Goal: Task Accomplishment & Management: Manage account settings

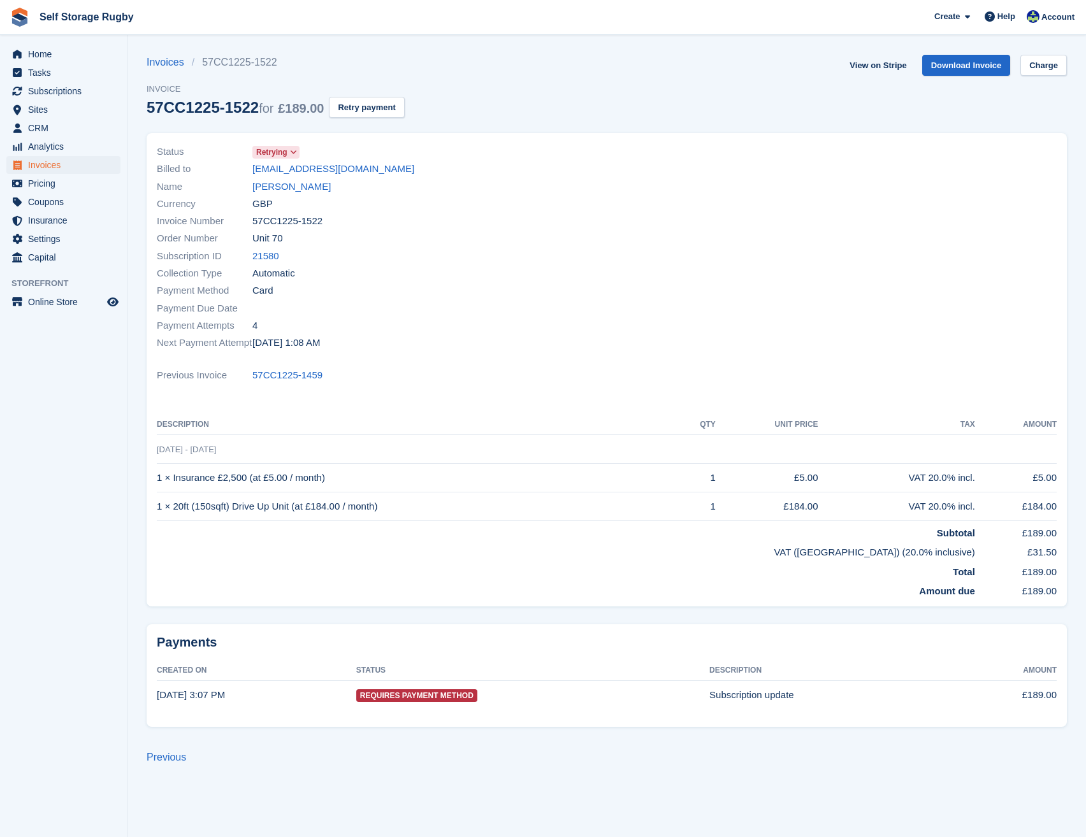
click at [834, 219] on div at bounding box center [836, 248] width 458 height 224
click at [48, 131] on span "CRM" at bounding box center [66, 128] width 76 height 18
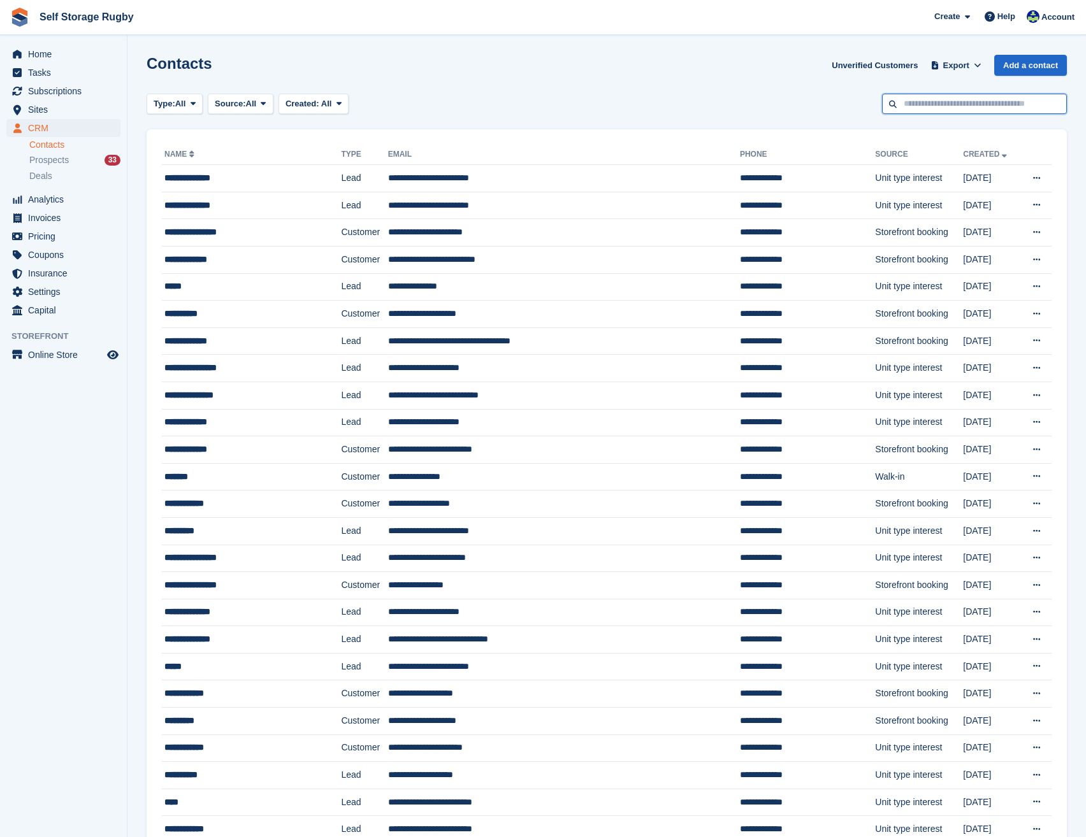
click at [910, 99] on input "text" at bounding box center [974, 104] width 185 height 21
type input "******"
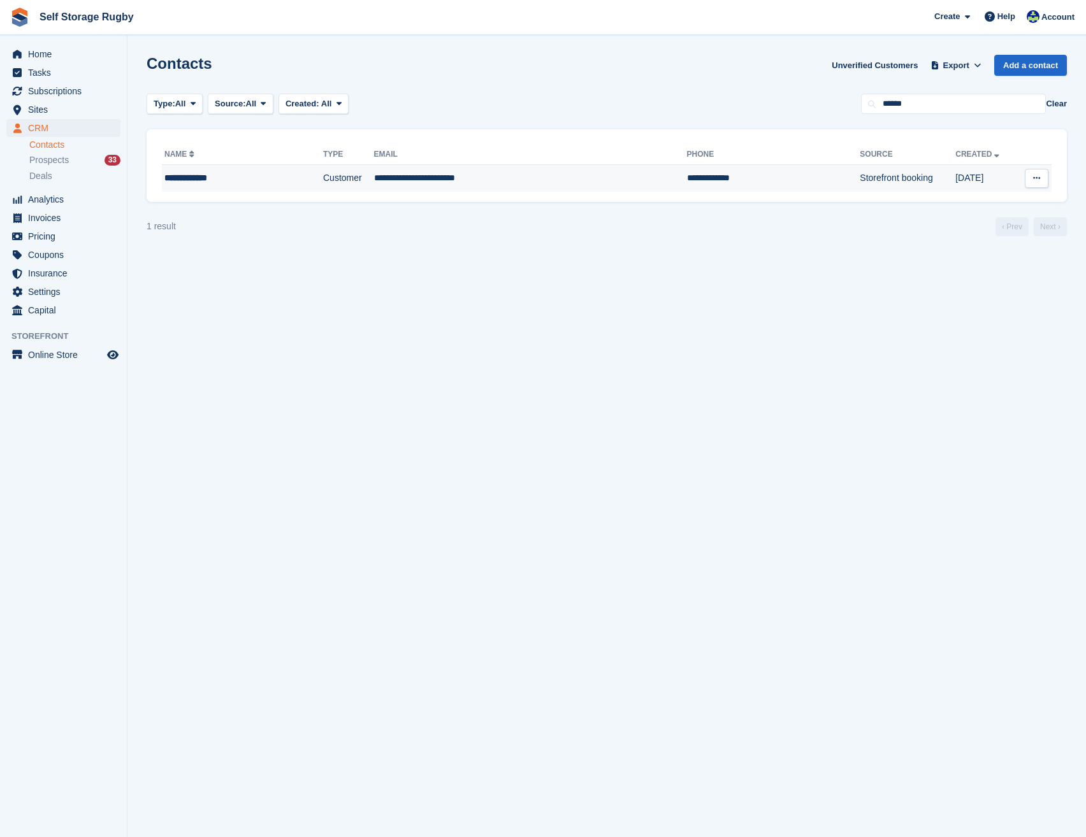
click at [432, 183] on td "**********" at bounding box center [530, 178] width 313 height 27
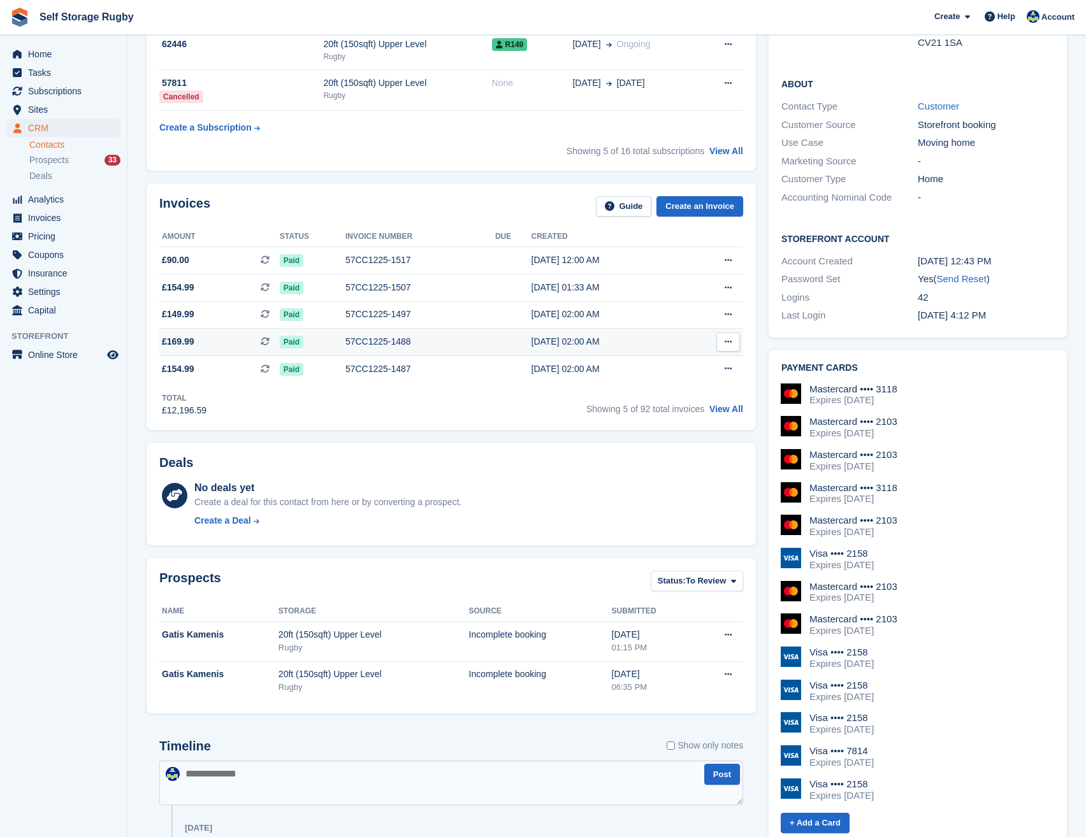
scroll to position [255, 0]
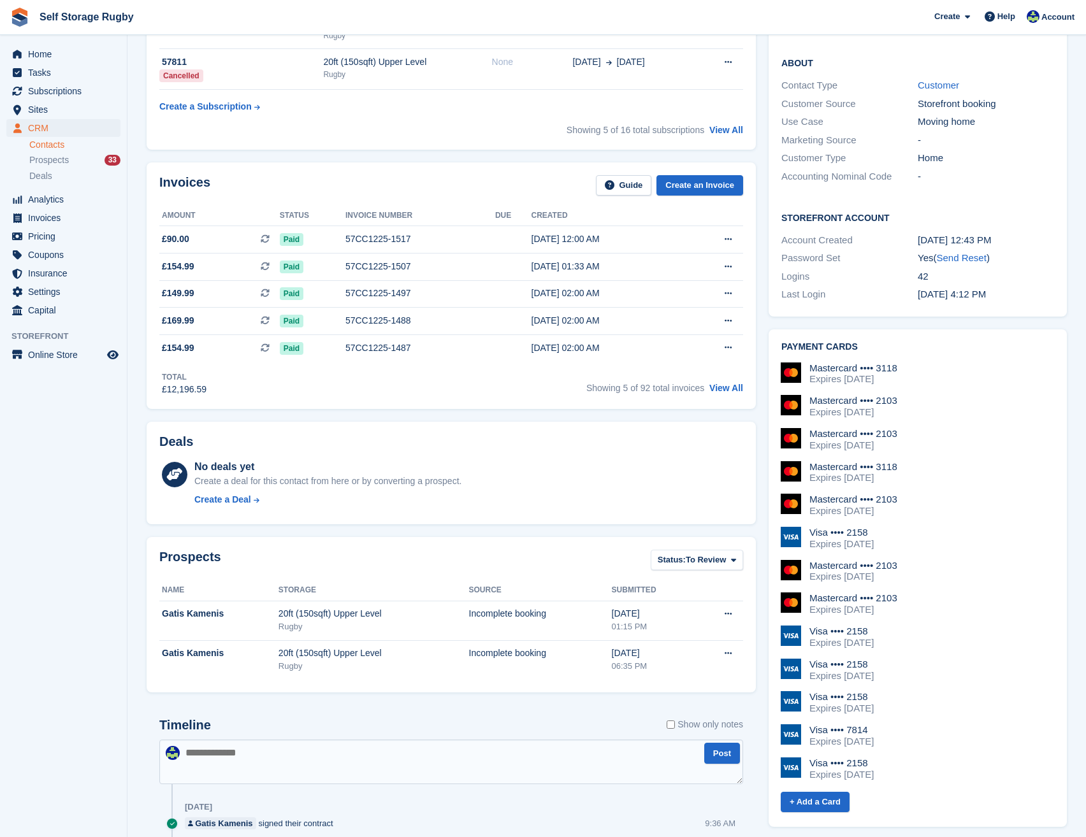
drag, startPoint x: 825, startPoint y: 351, endPoint x: 939, endPoint y: 743, distance: 408.4
click at [939, 743] on div "Mastercard •••• 3118 Expires [DATE] Mastercard •••• 2103 Expires [DATE] Masterc…" at bounding box center [917, 577] width 273 height 428
click at [939, 758] on div "Visa •••• 2158 Expires [DATE]" at bounding box center [917, 769] width 273 height 23
drag, startPoint x: 923, startPoint y: 763, endPoint x: 947, endPoint y: 364, distance: 399.6
click at [947, 364] on div "Mastercard •••• 3118 Expires [DATE] Mastercard •••• 2103 Expires [DATE] Masterc…" at bounding box center [917, 577] width 273 height 428
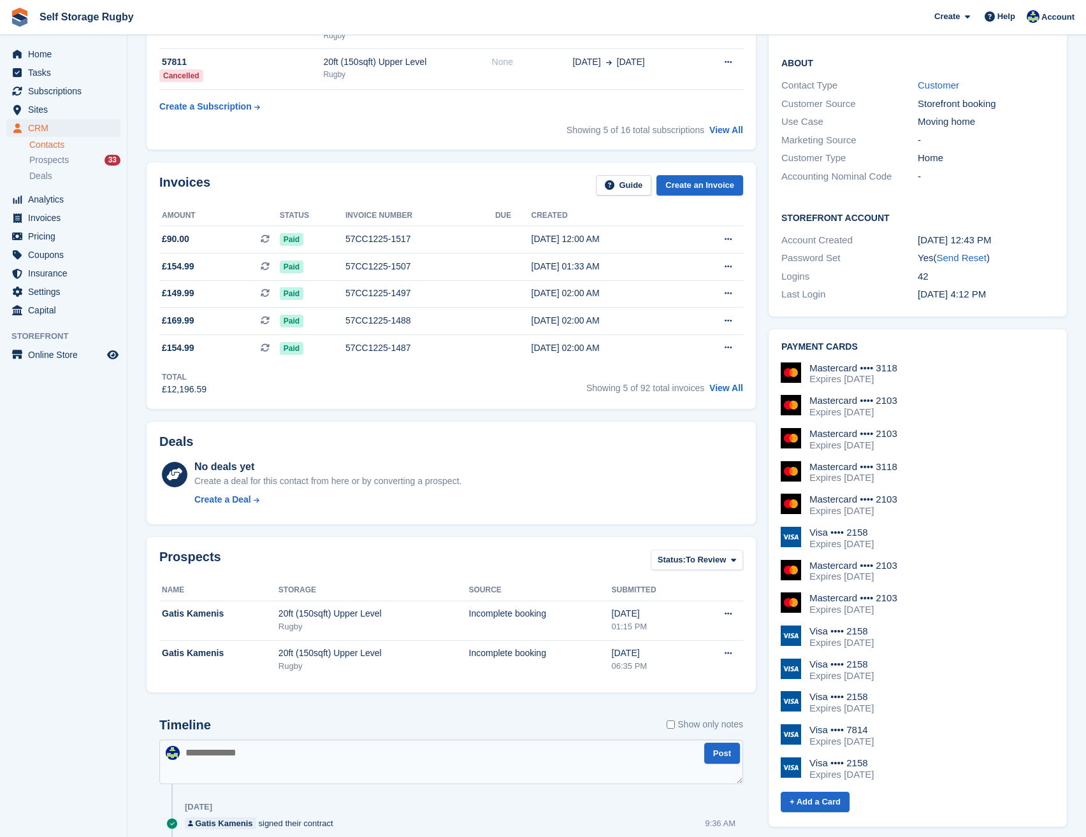
click at [947, 364] on div "Mastercard •••• 3118 Expires December 2027" at bounding box center [917, 374] width 273 height 23
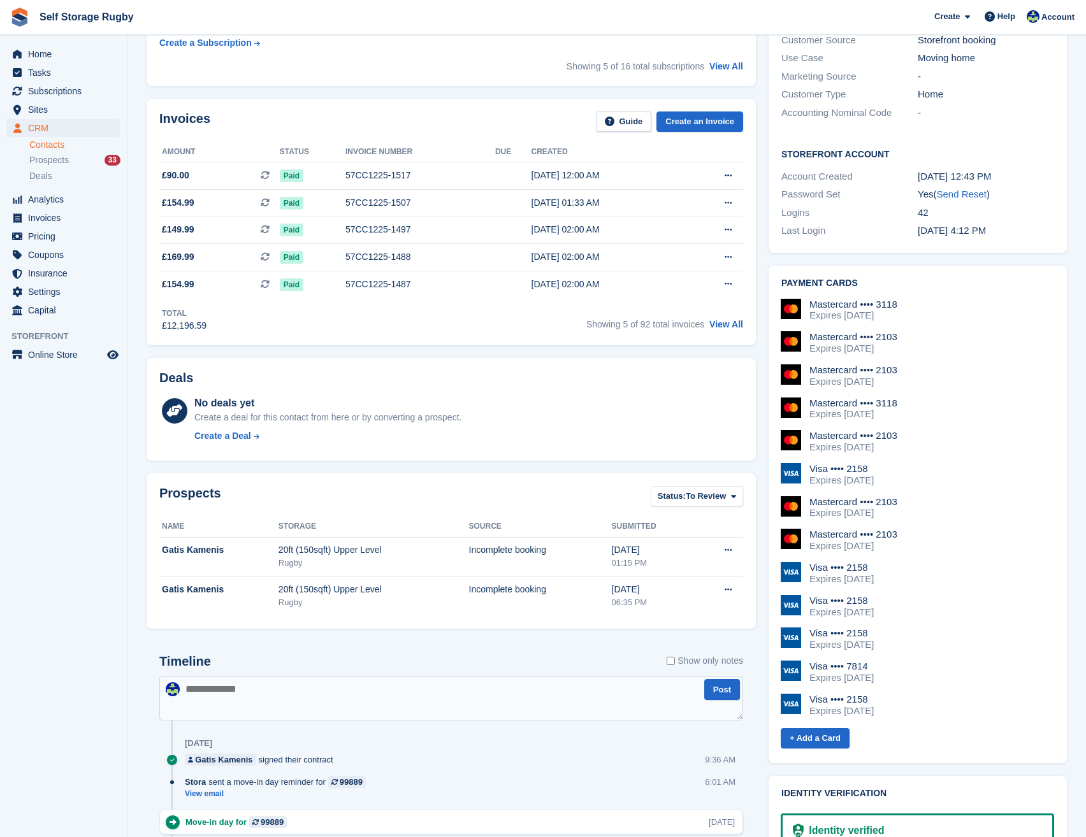
scroll to position [0, 0]
